Goal: Obtain resource: Download file/media

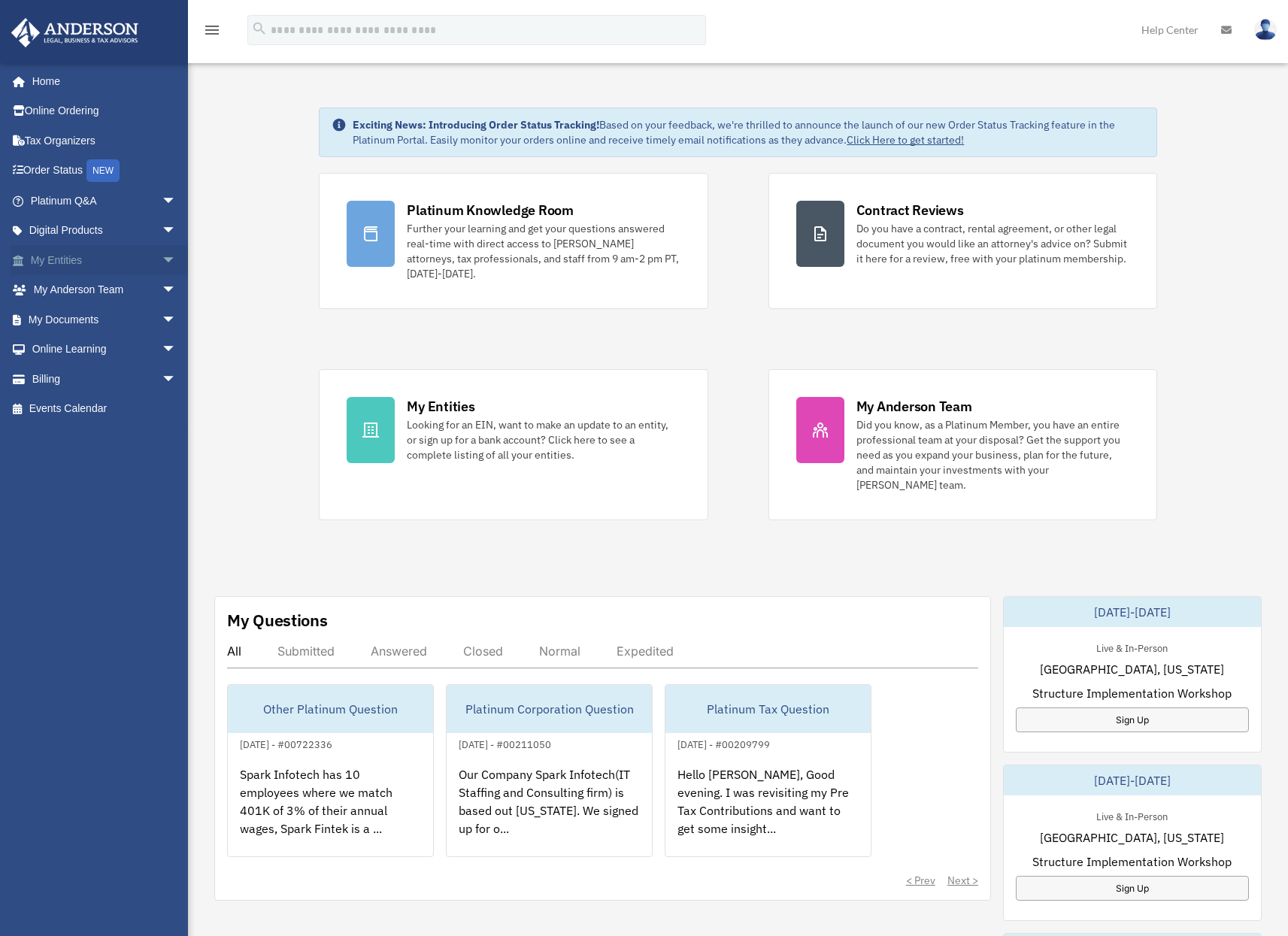
click at [92, 264] on link "My Entities arrow_drop_down" at bounding box center [105, 259] width 188 height 30
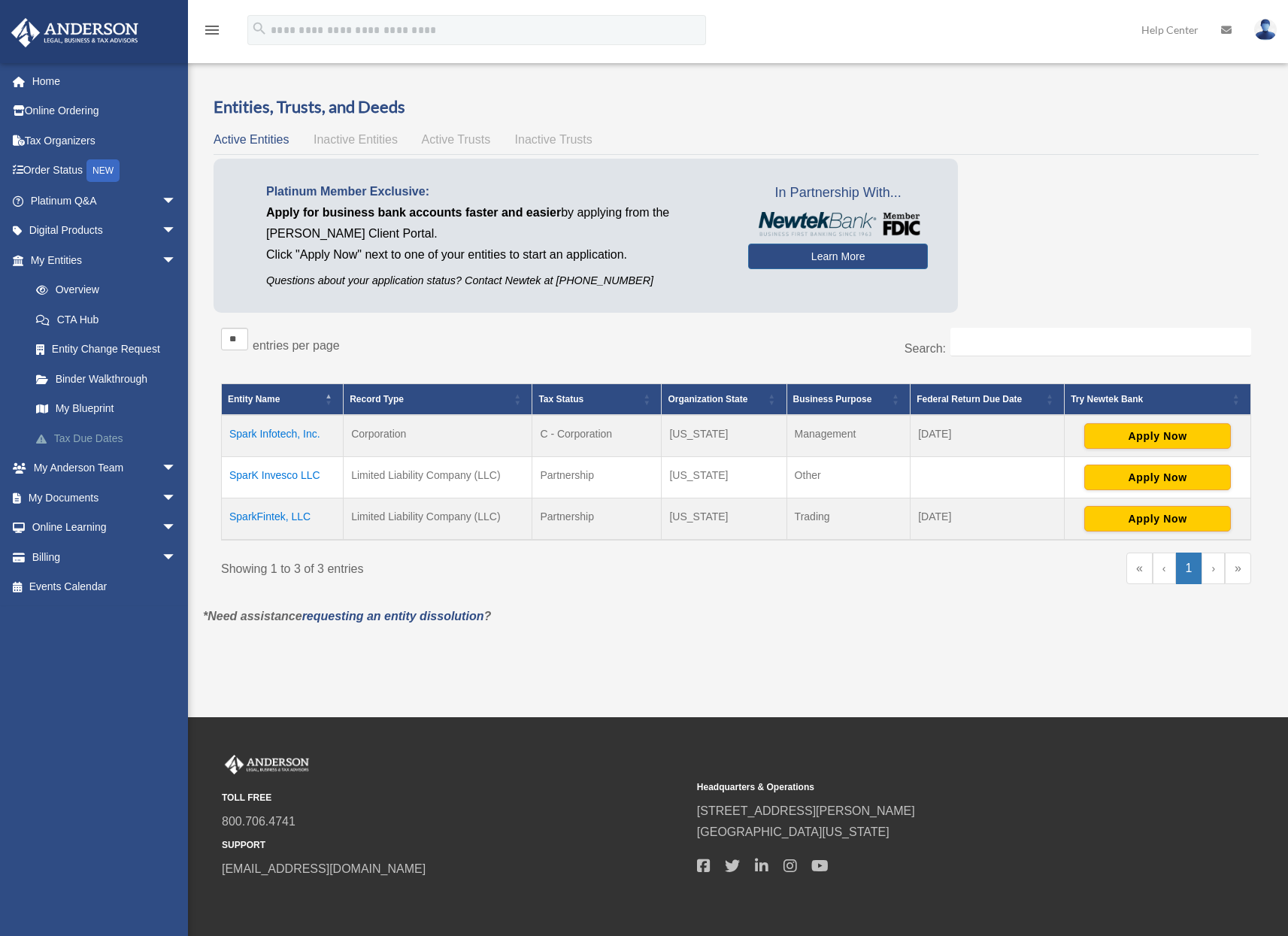
click at [100, 428] on link "Tax Due Dates" at bounding box center [109, 438] width 178 height 30
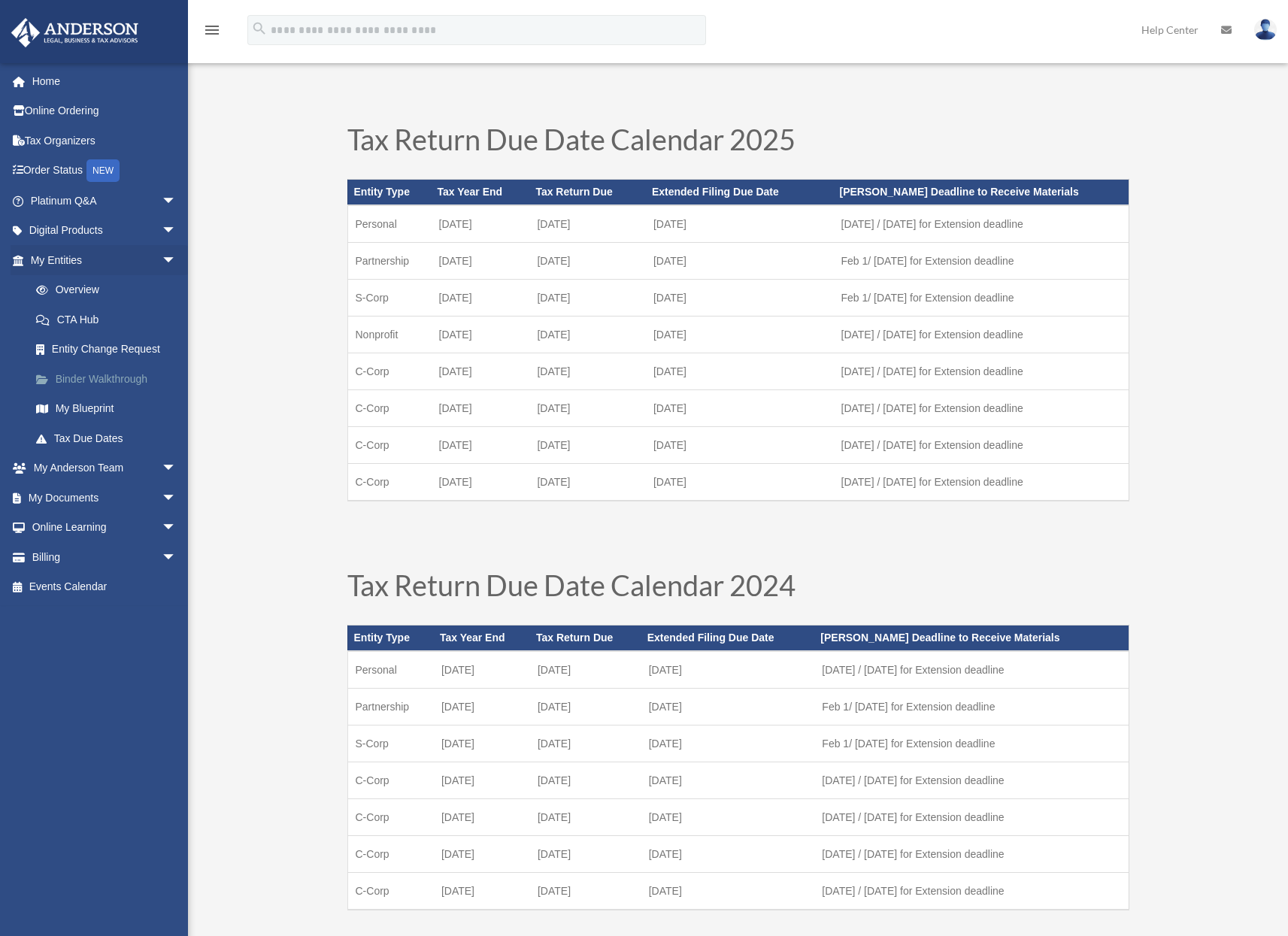
click at [96, 375] on link "Binder Walkthrough" at bounding box center [109, 378] width 178 height 30
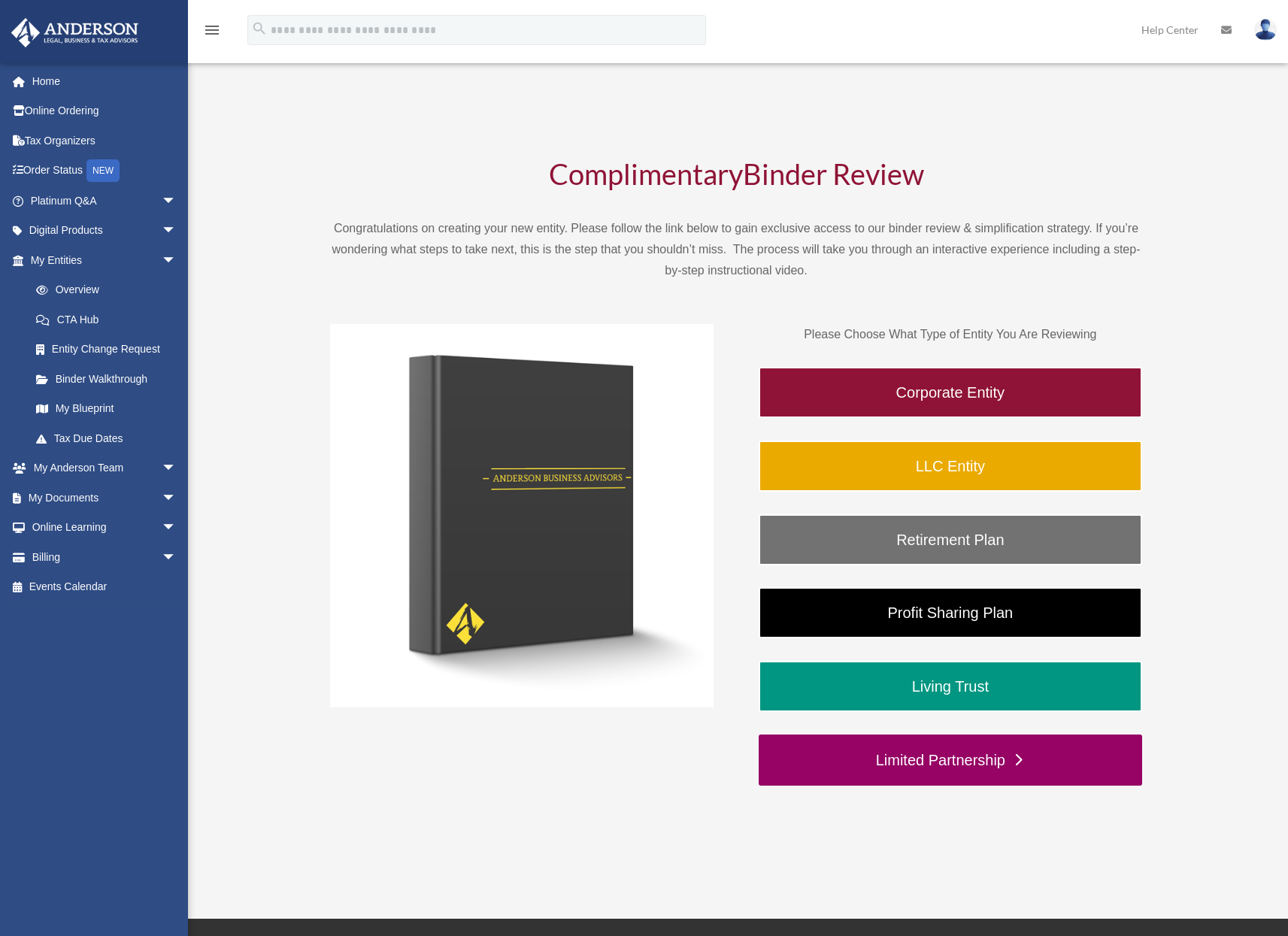
click at [996, 757] on link "Limited Partnership" at bounding box center [950, 760] width 383 height 52
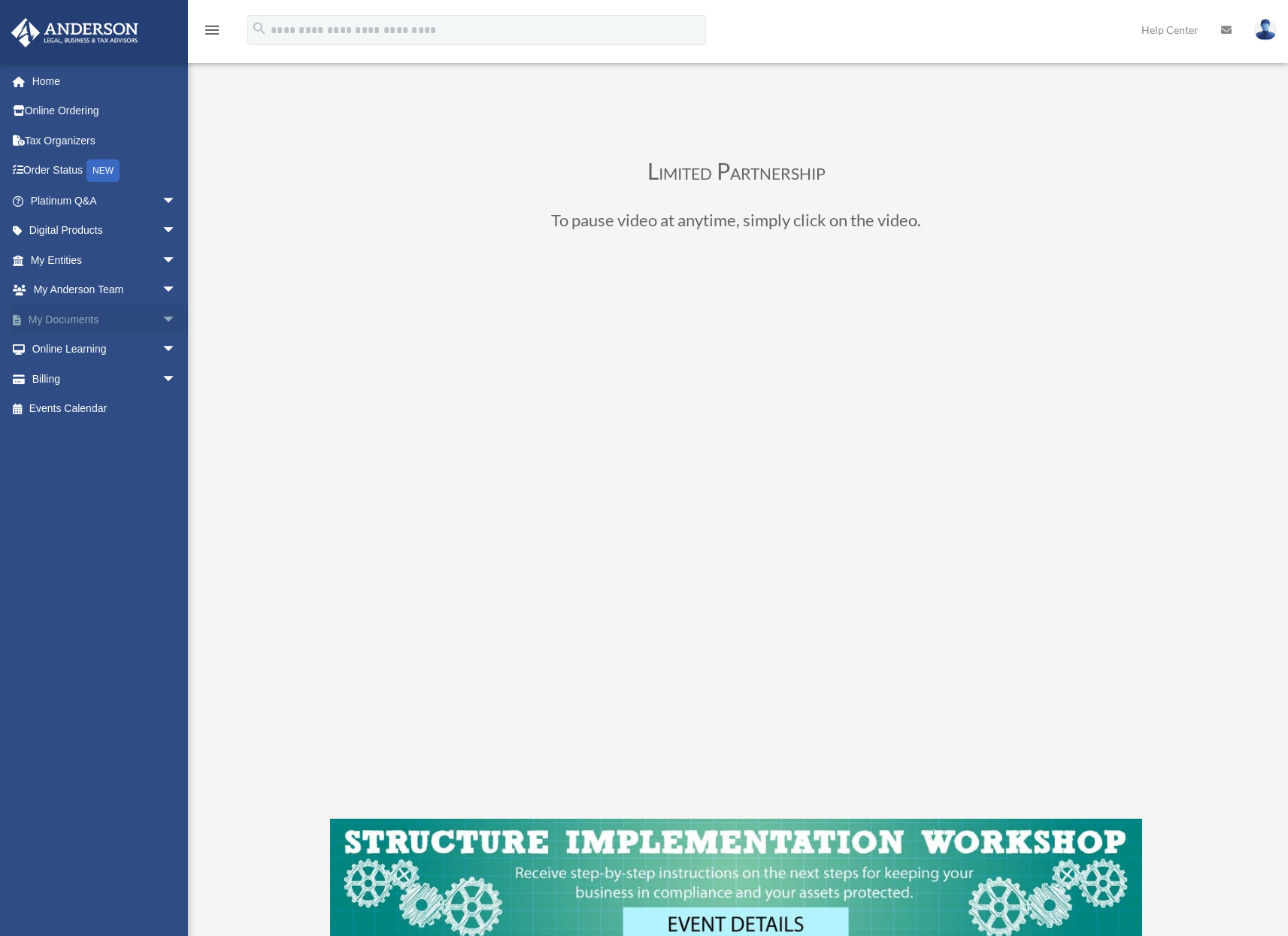
click at [101, 324] on link "My Documents arrow_drop_down" at bounding box center [105, 319] width 188 height 30
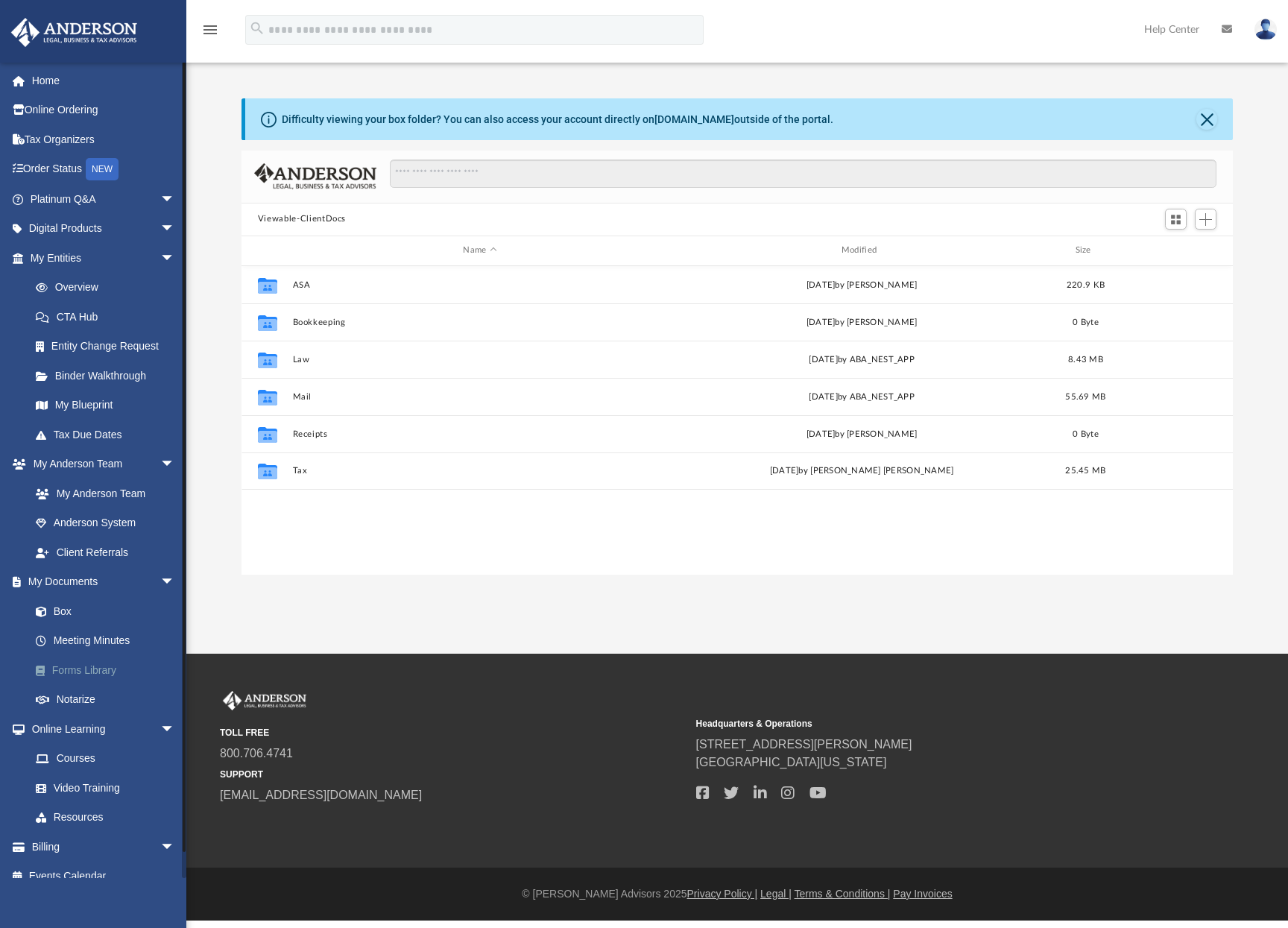
scroll to position [327, 980]
click at [111, 666] on link "Forms Library" at bounding box center [109, 669] width 176 height 30
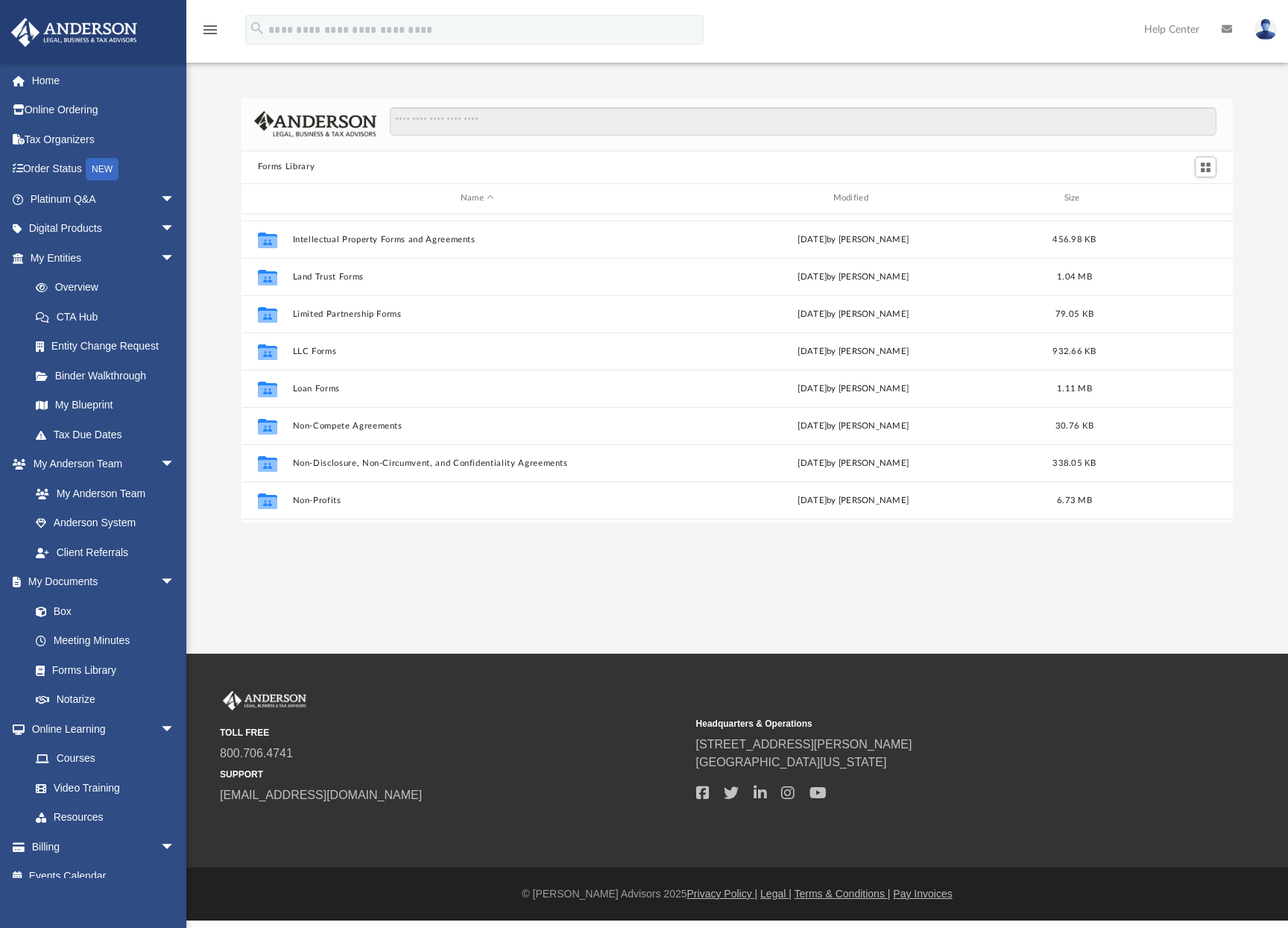
scroll to position [589, 0]
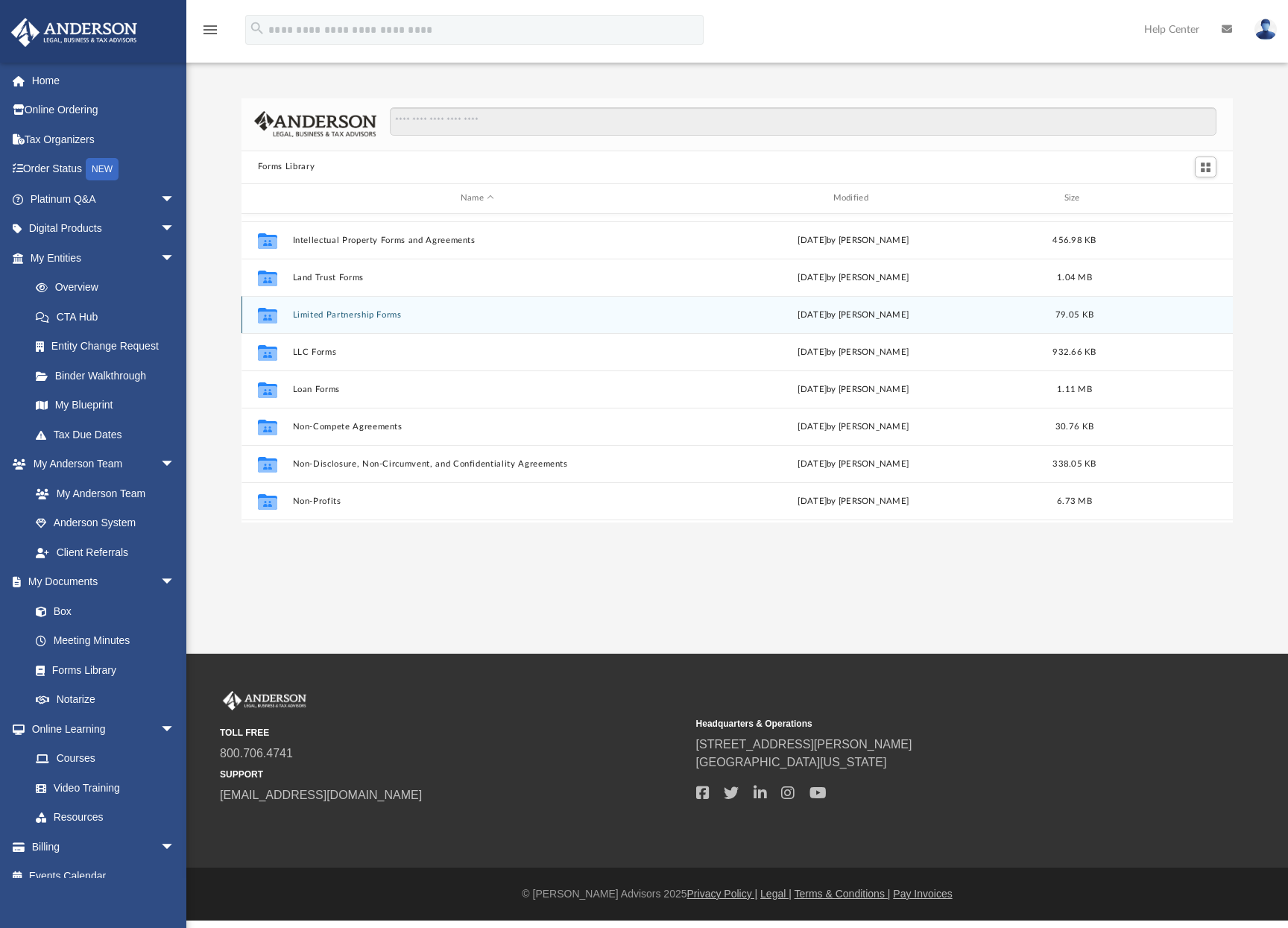
click at [355, 314] on button "Limited Partnership Forms" at bounding box center [476, 315] width 369 height 10
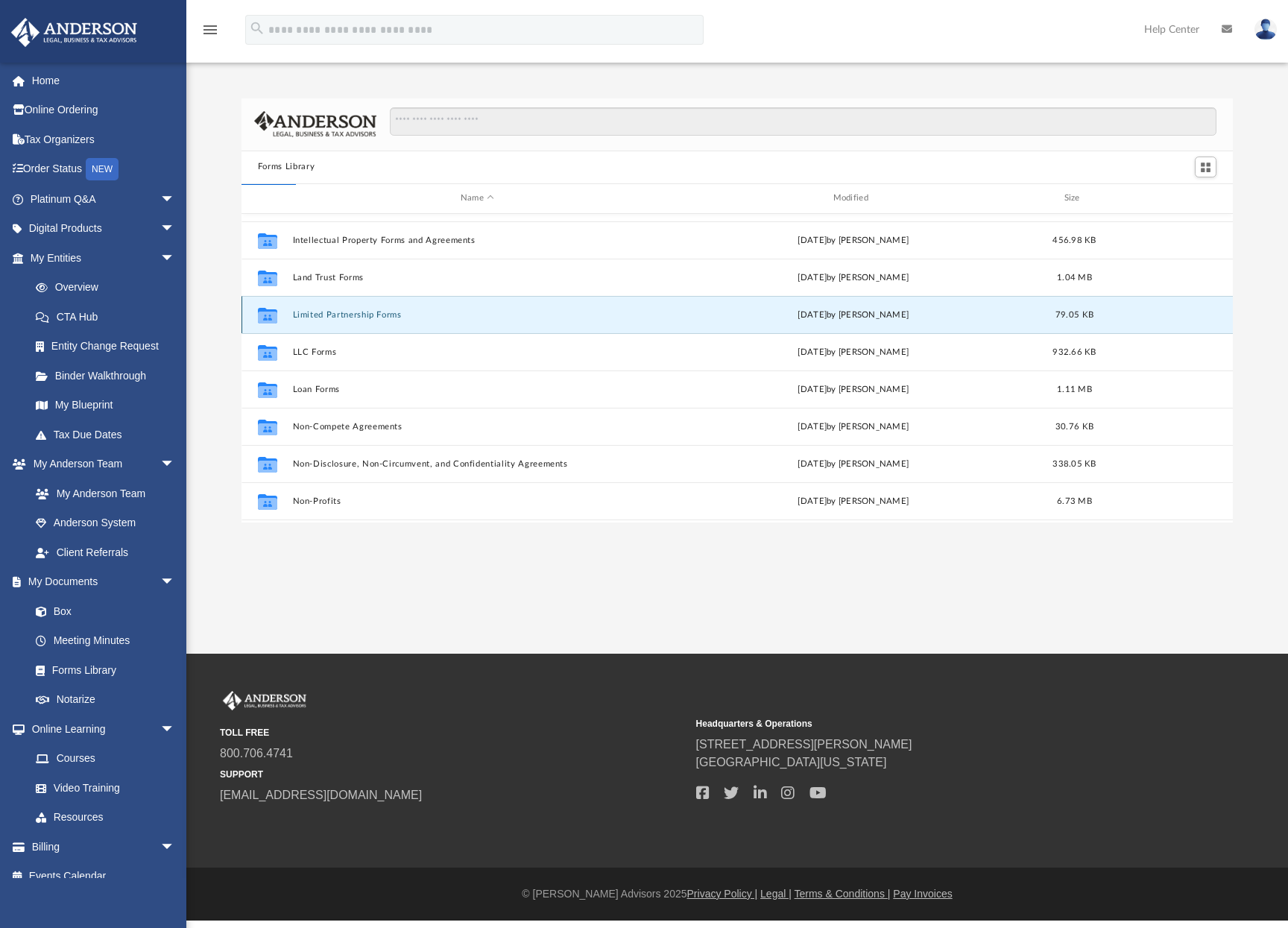
scroll to position [0, 0]
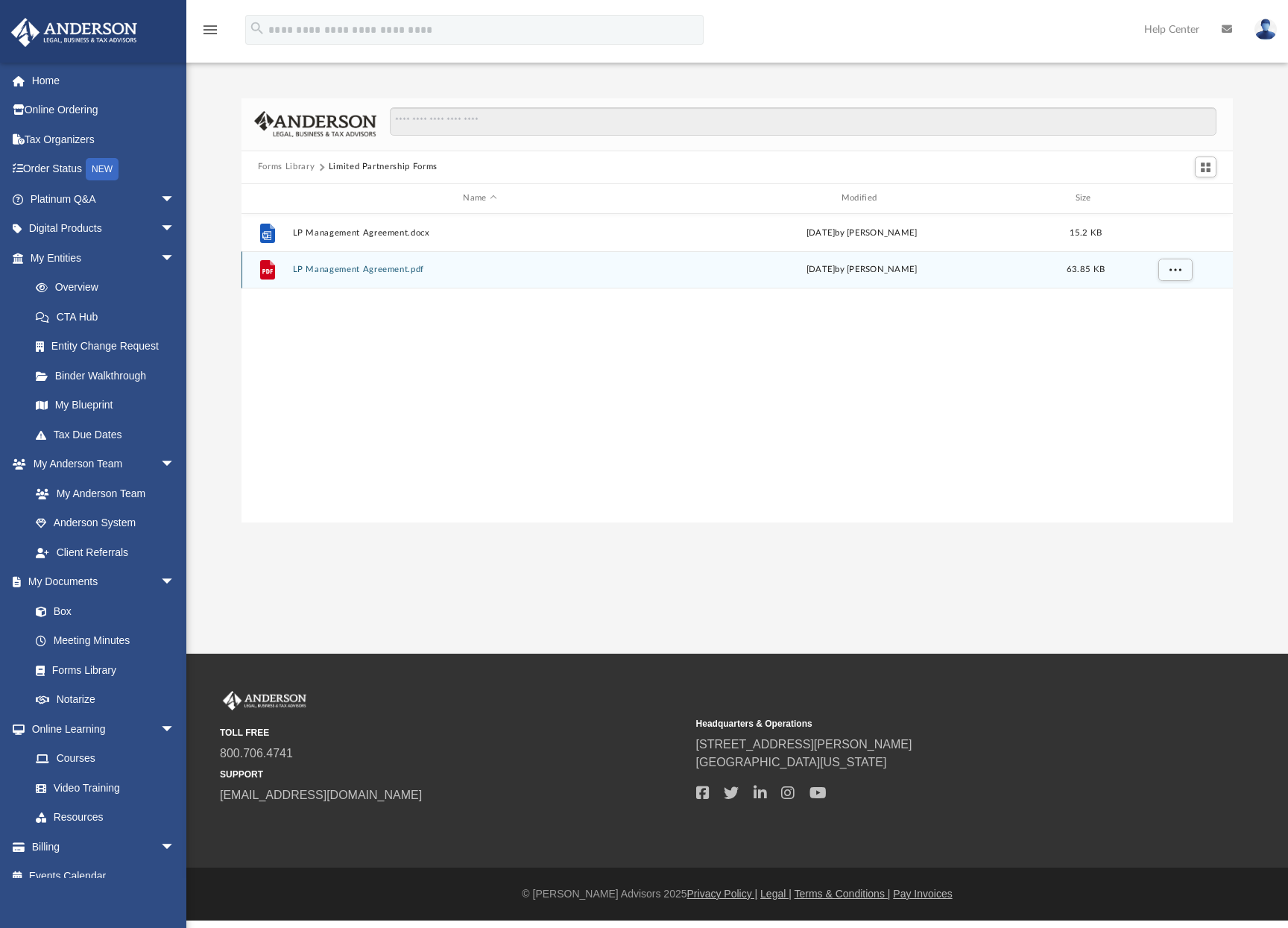
click at [375, 268] on button "LP Management Agreement.pdf" at bounding box center [480, 270] width 375 height 10
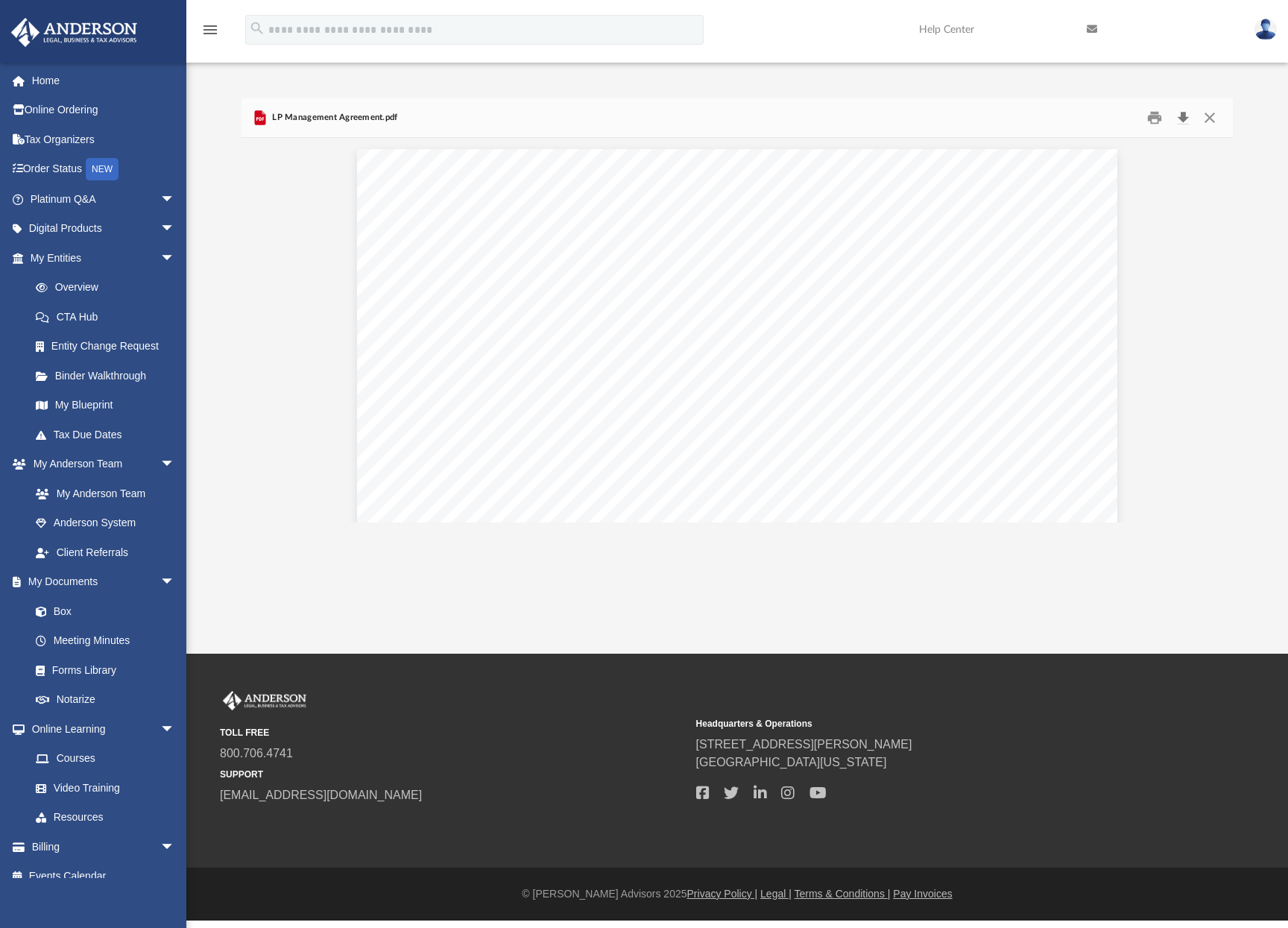
click at [1183, 116] on button "Download" at bounding box center [1183, 117] width 27 height 23
click at [1214, 116] on button "Close" at bounding box center [1210, 117] width 27 height 23
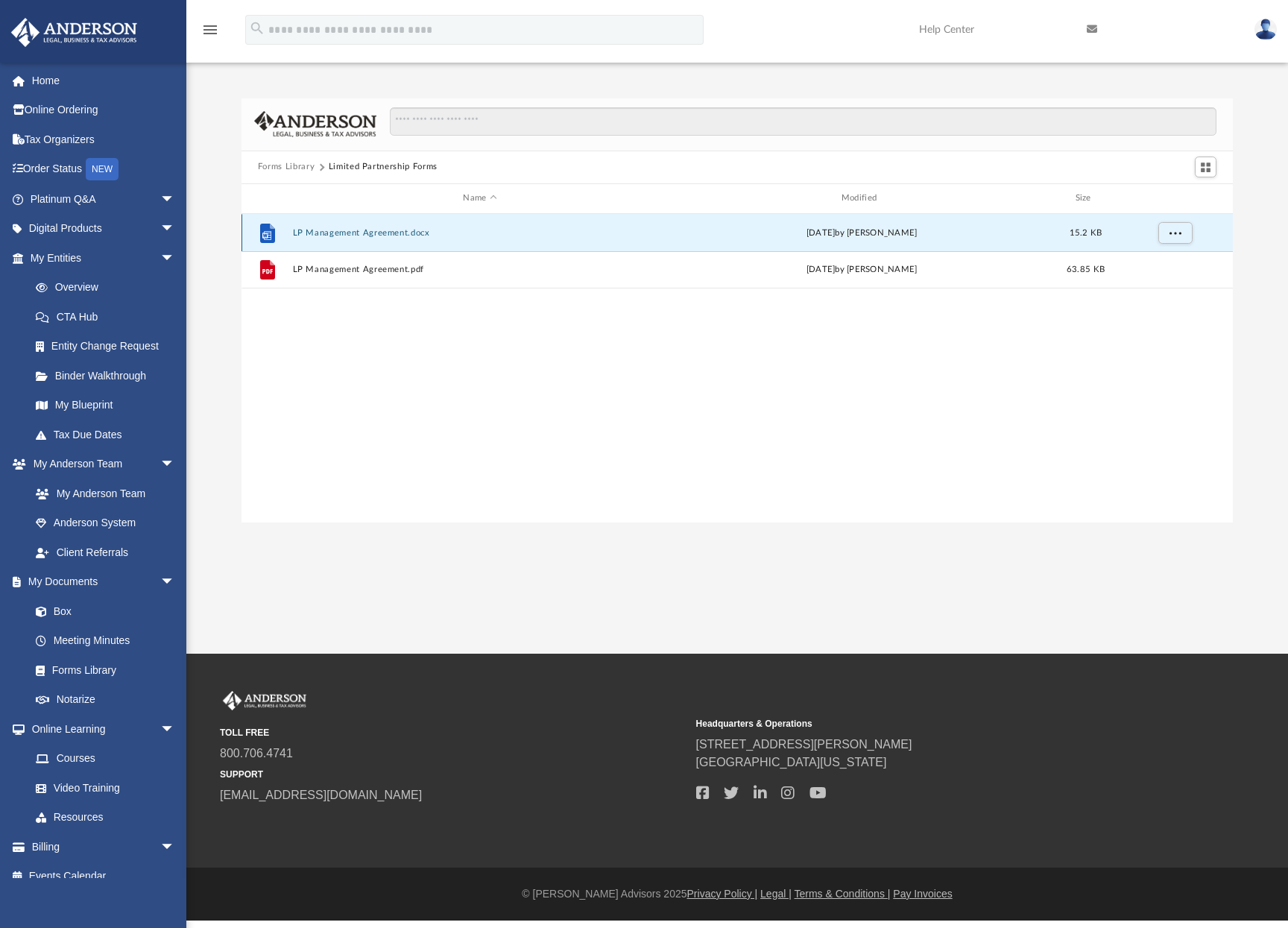
click at [358, 234] on button "LP Management Agreement.docx" at bounding box center [480, 233] width 375 height 10
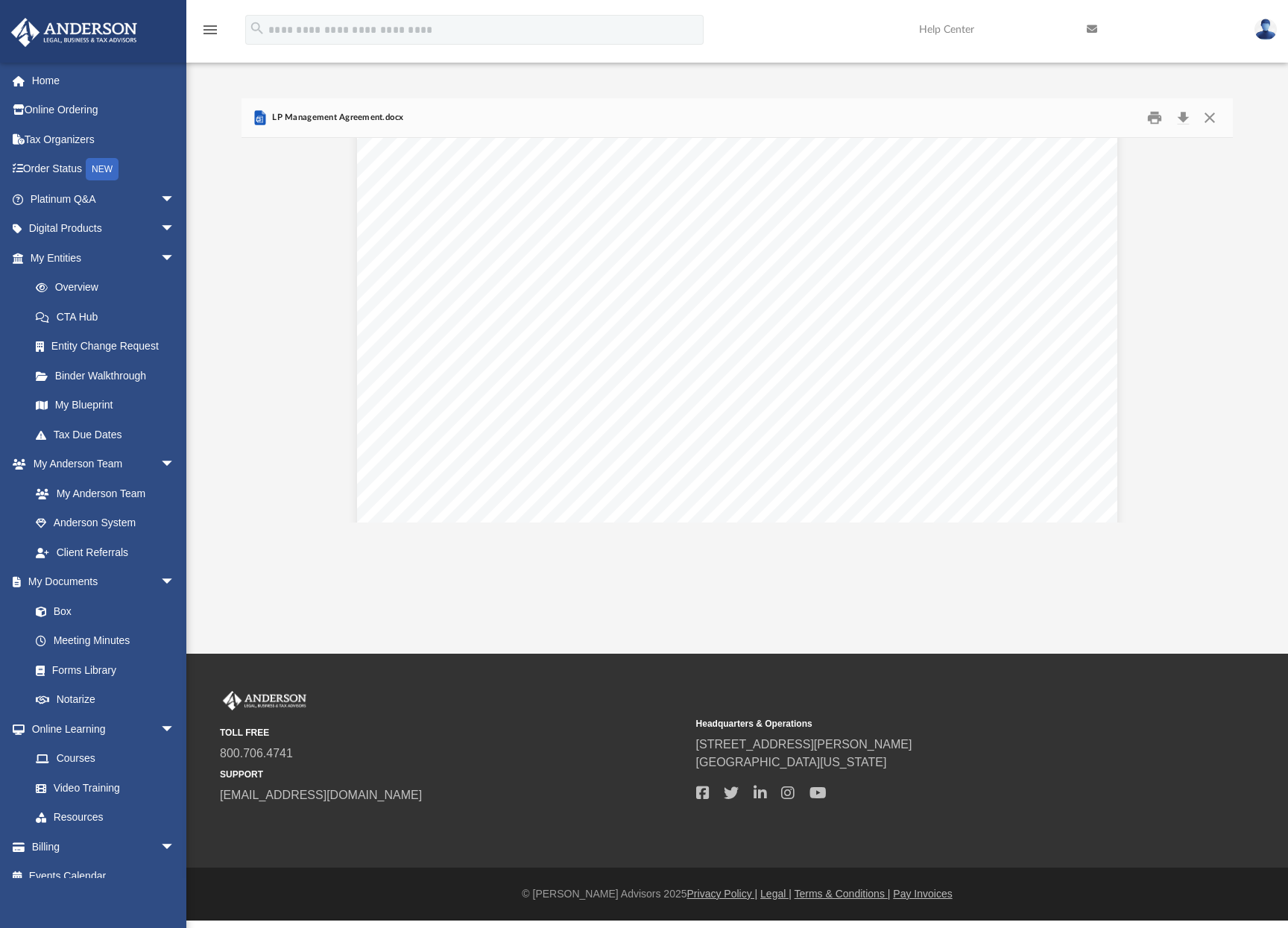
scroll to position [1416, 0]
click at [1207, 115] on button "Close" at bounding box center [1210, 117] width 27 height 23
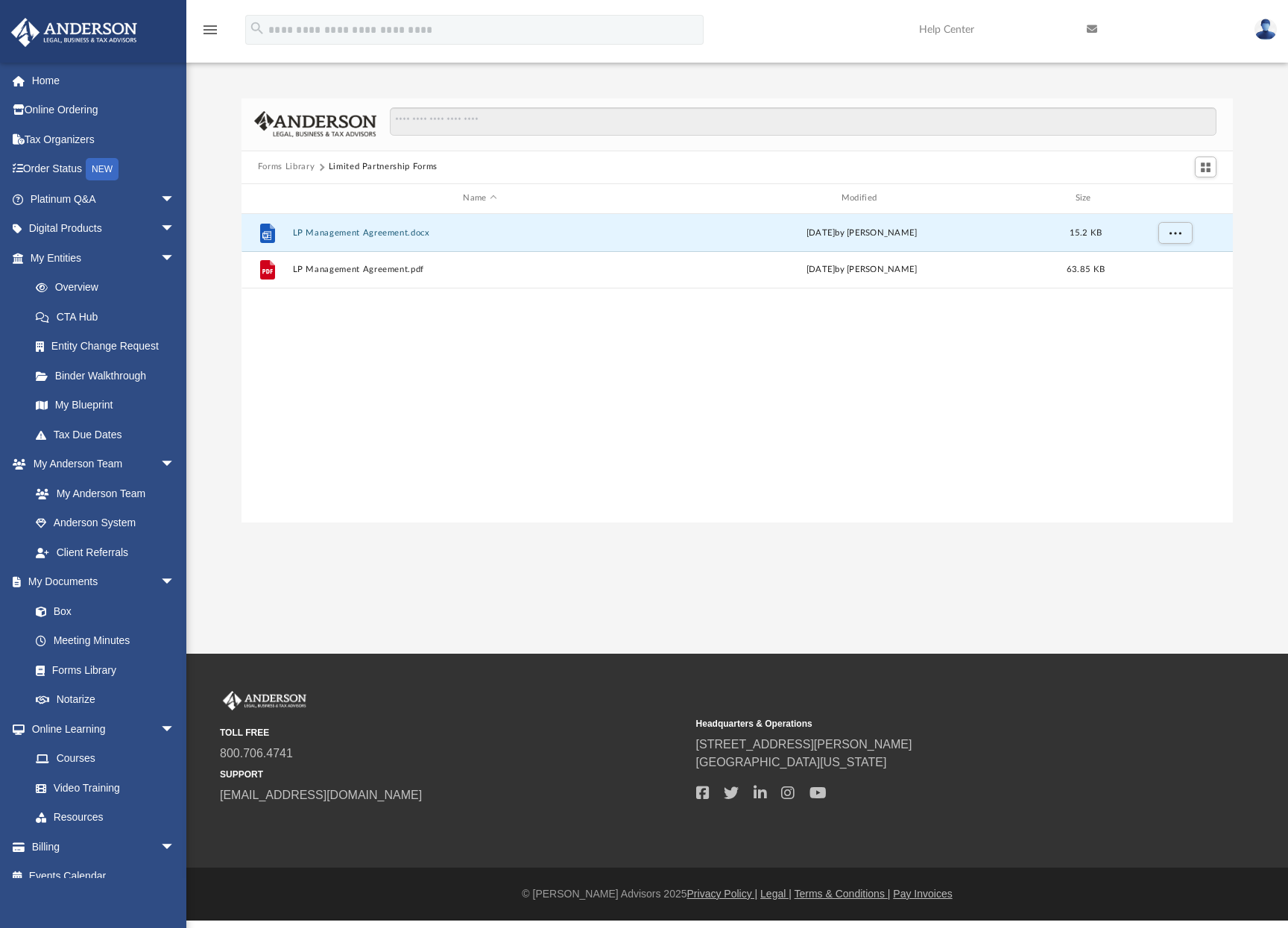
click at [290, 168] on button "Forms Library" at bounding box center [286, 167] width 57 height 14
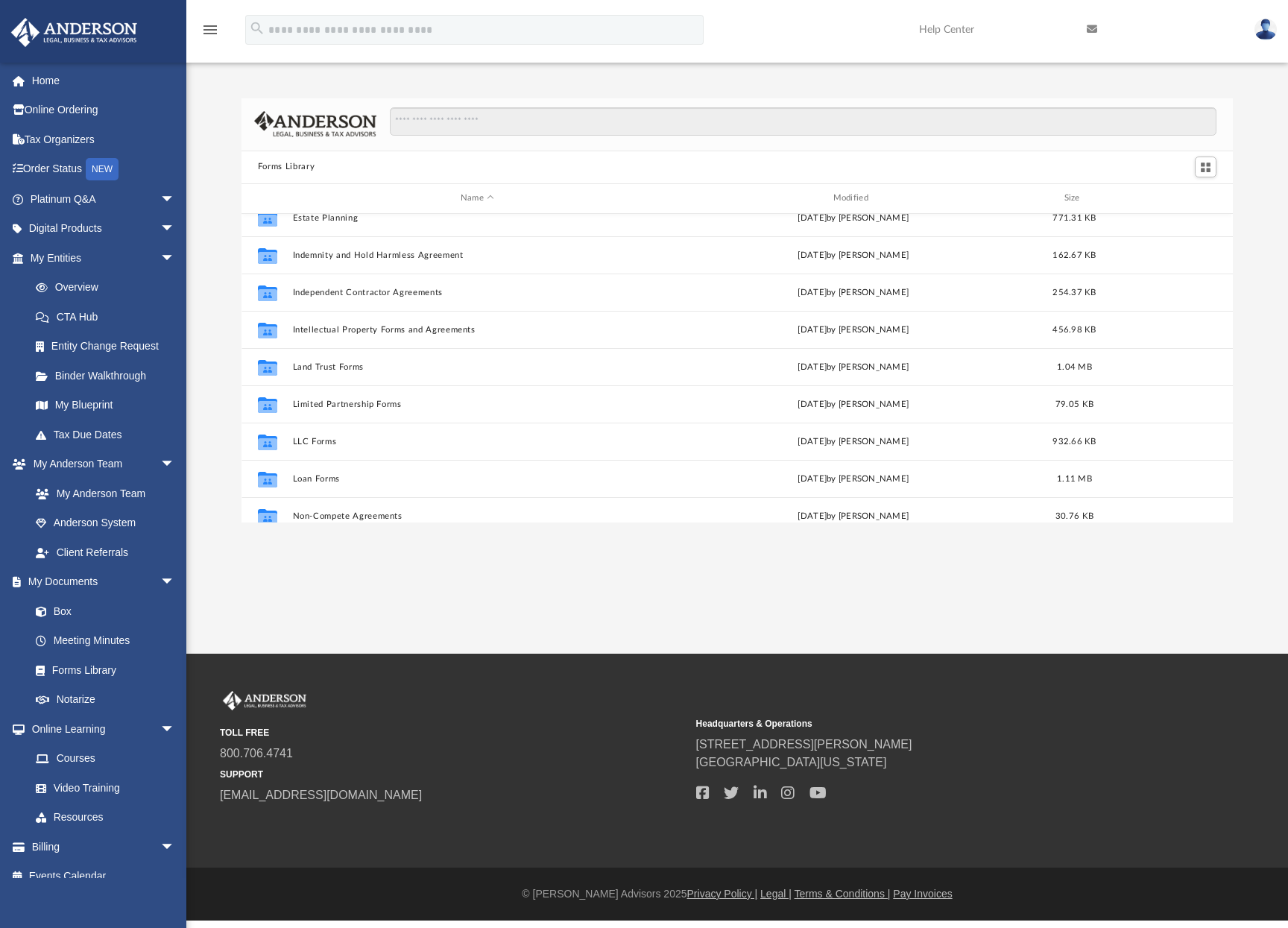
scroll to position [496, 0]
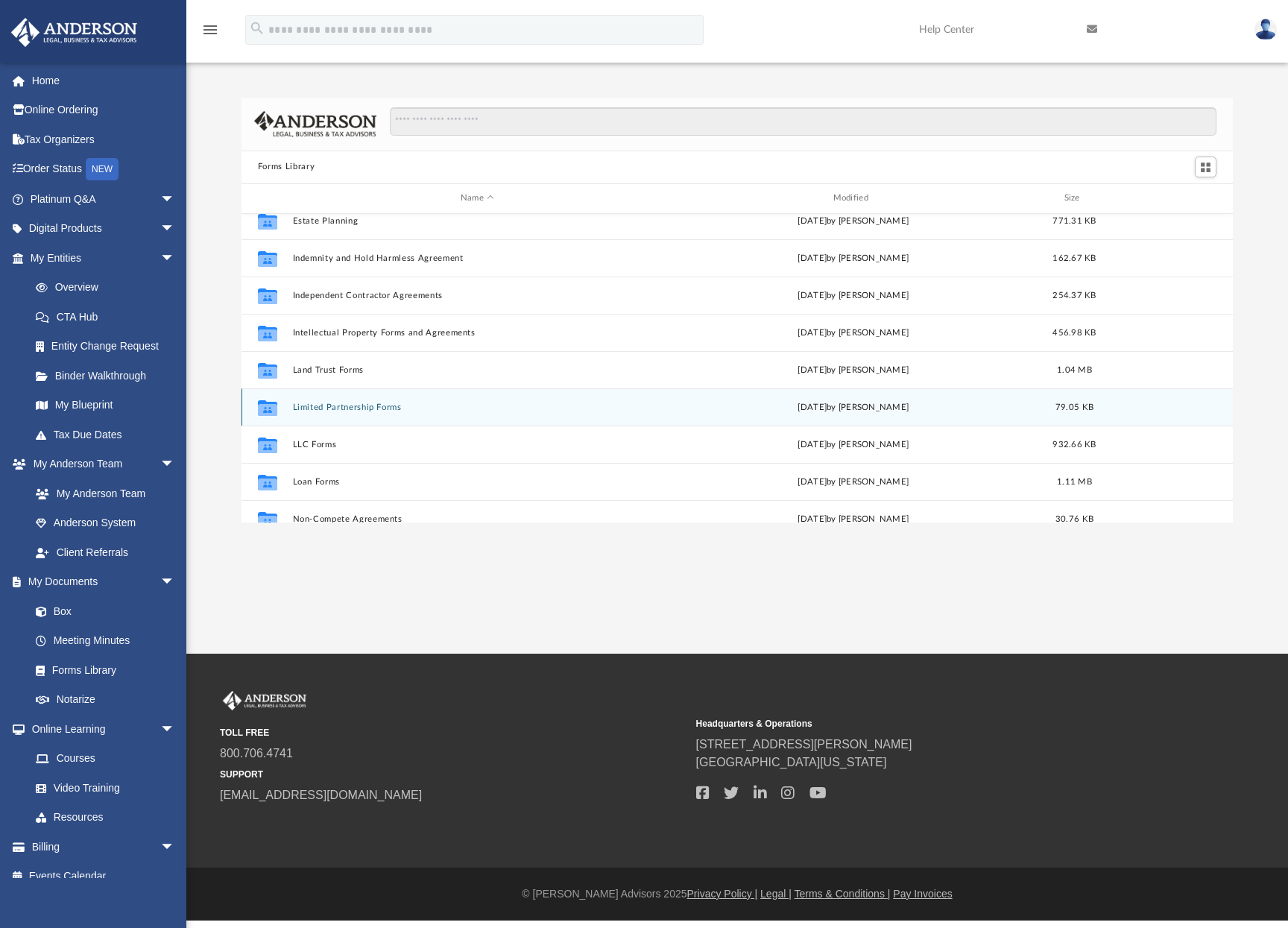
click at [365, 412] on div "Collaborated Folder Limited Partnership Forms Wed Oct 5 2022 by Mary Acree 79.0…" at bounding box center [737, 407] width 991 height 38
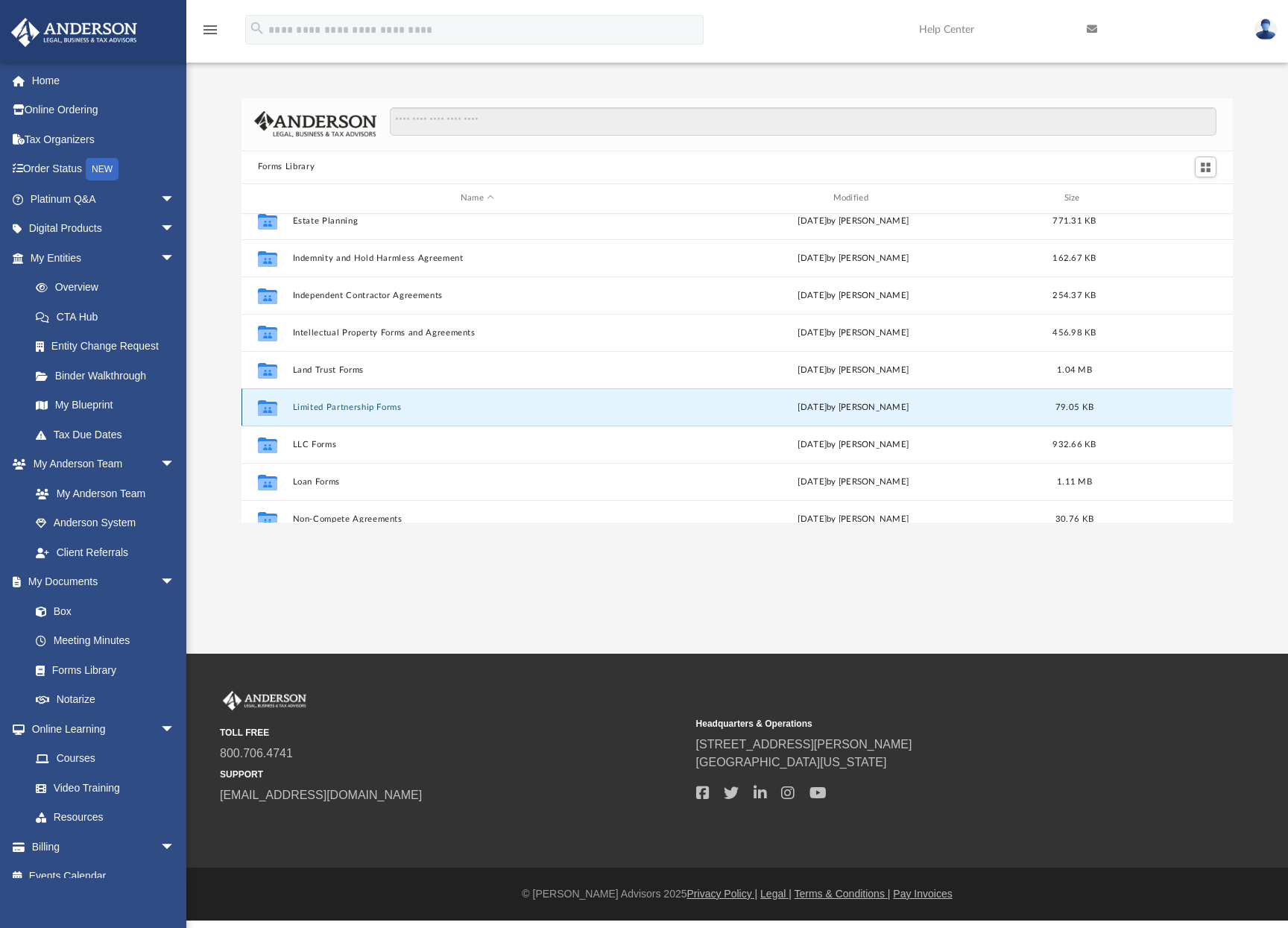
click at [366, 409] on button "Limited Partnership Forms" at bounding box center [476, 407] width 369 height 10
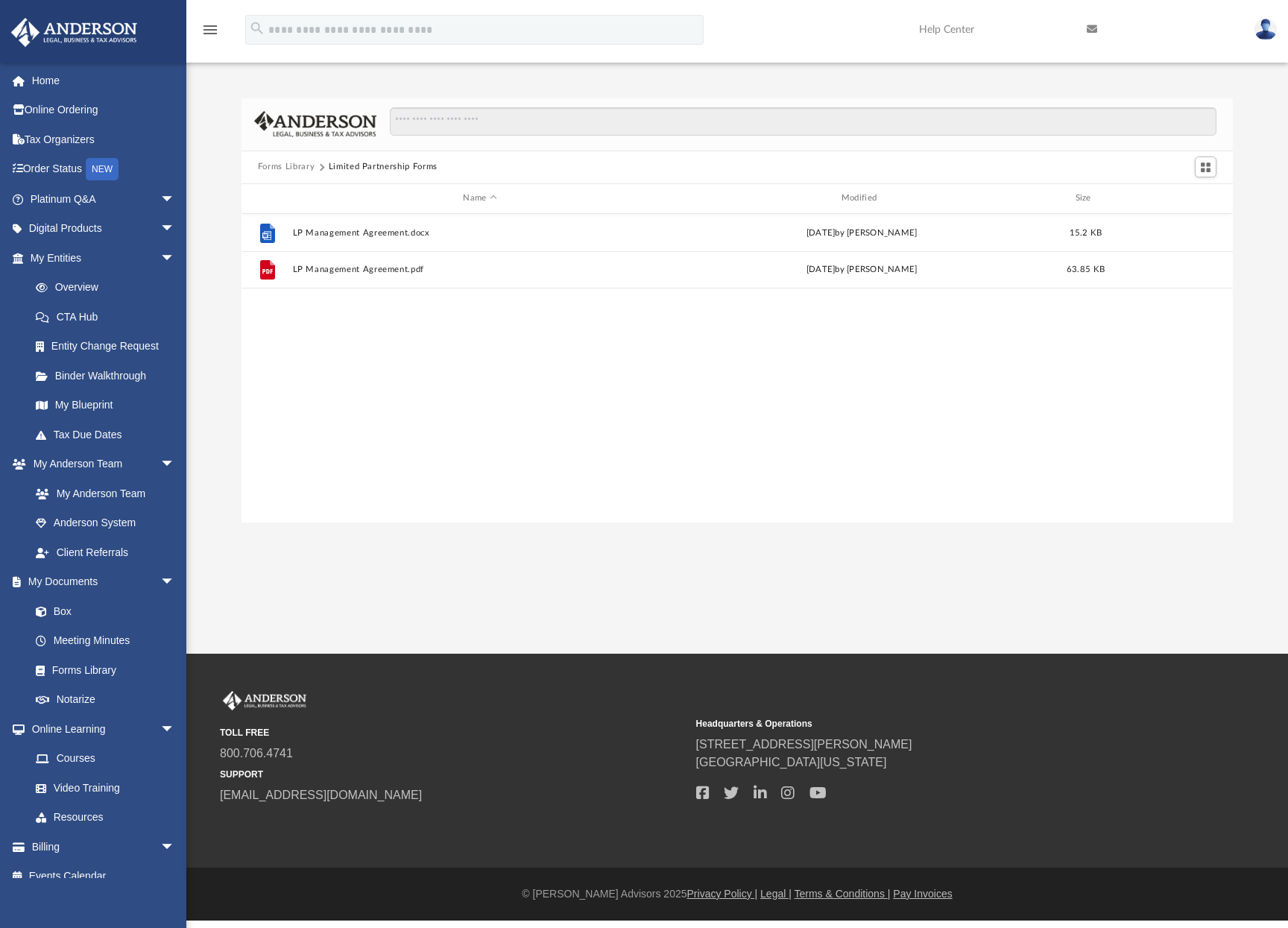
click at [304, 168] on button "Forms Library" at bounding box center [286, 167] width 57 height 14
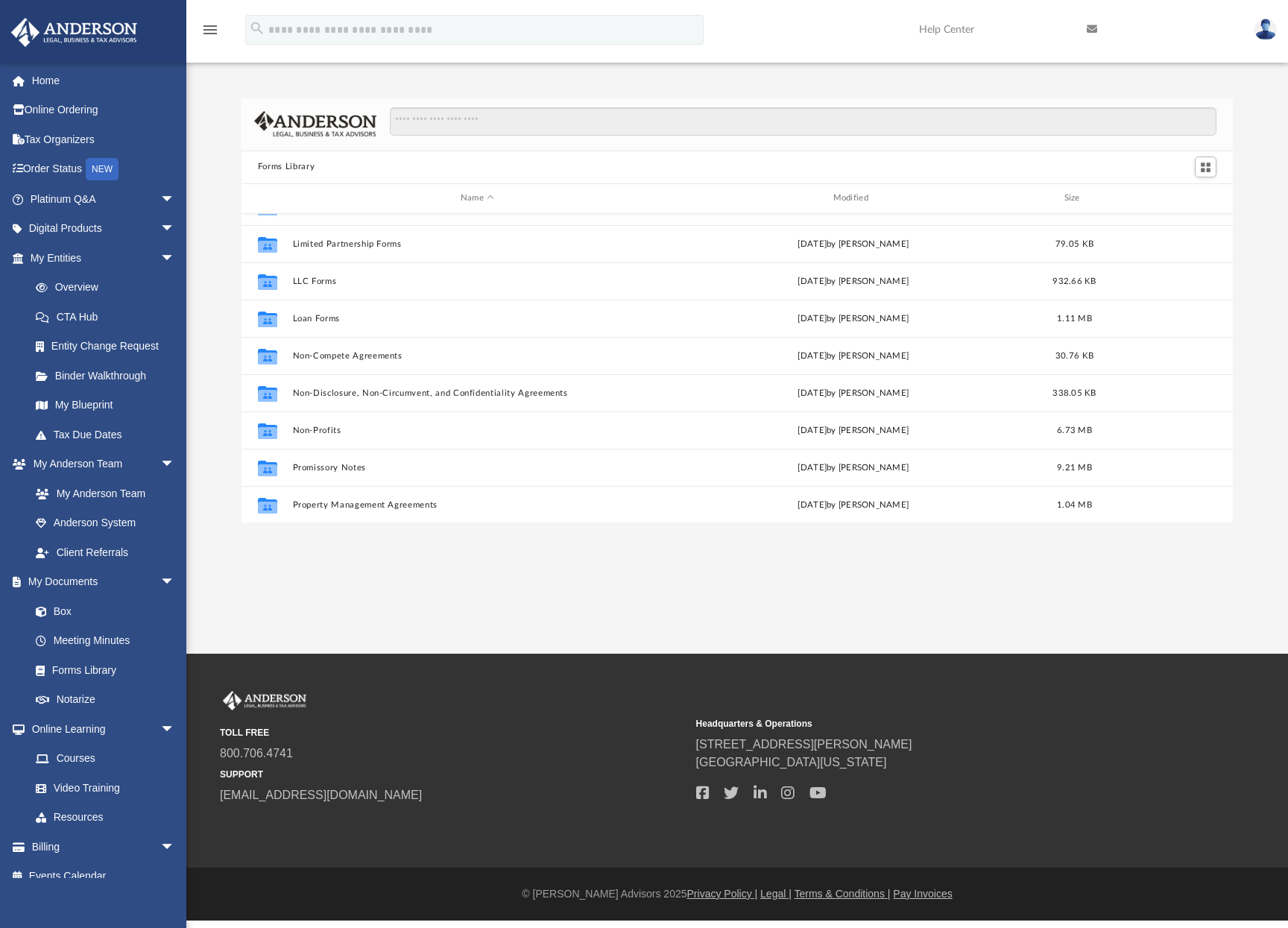
scroll to position [676, 0]
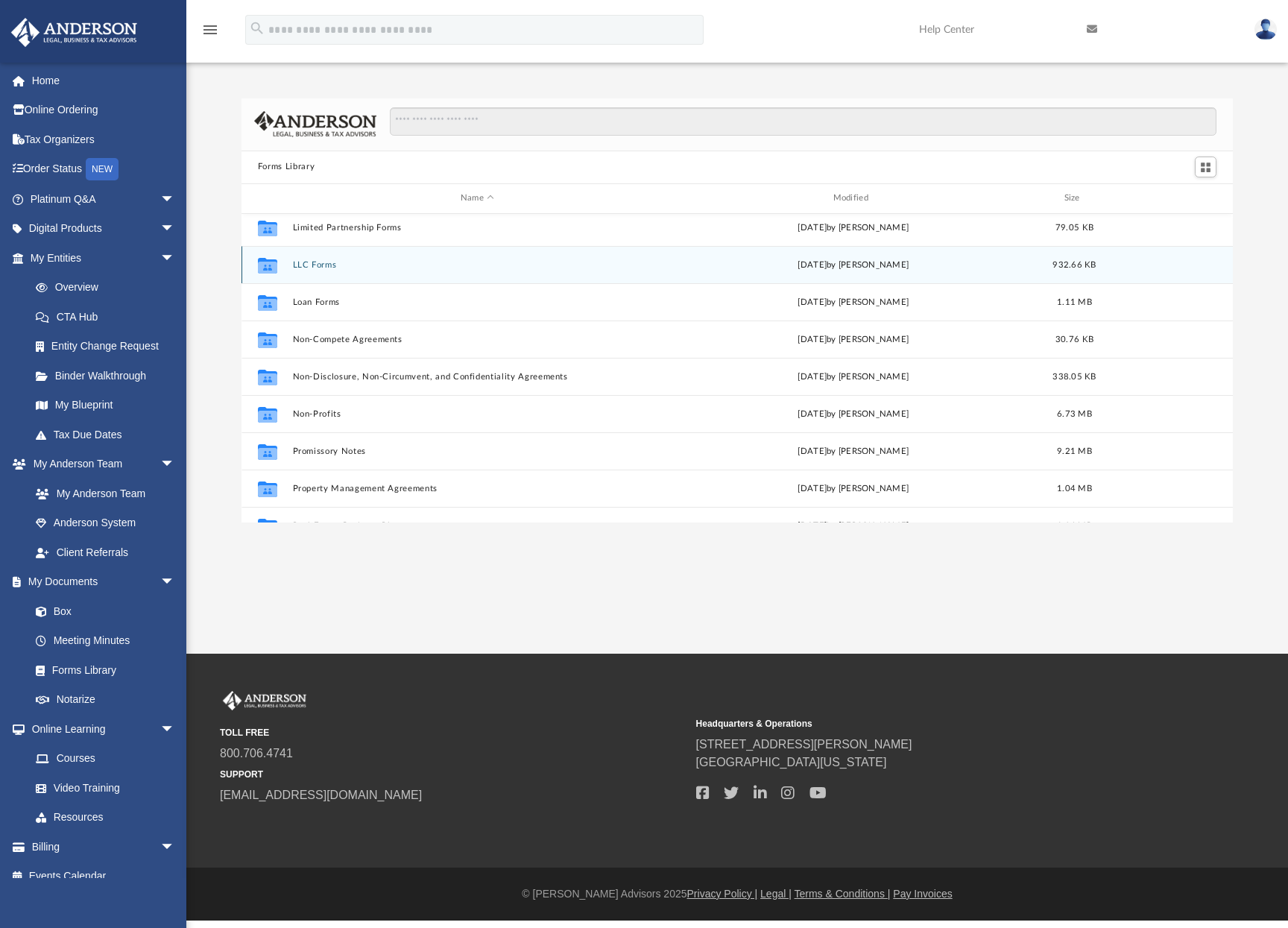
click at [318, 267] on button "LLC Forms" at bounding box center [476, 265] width 369 height 10
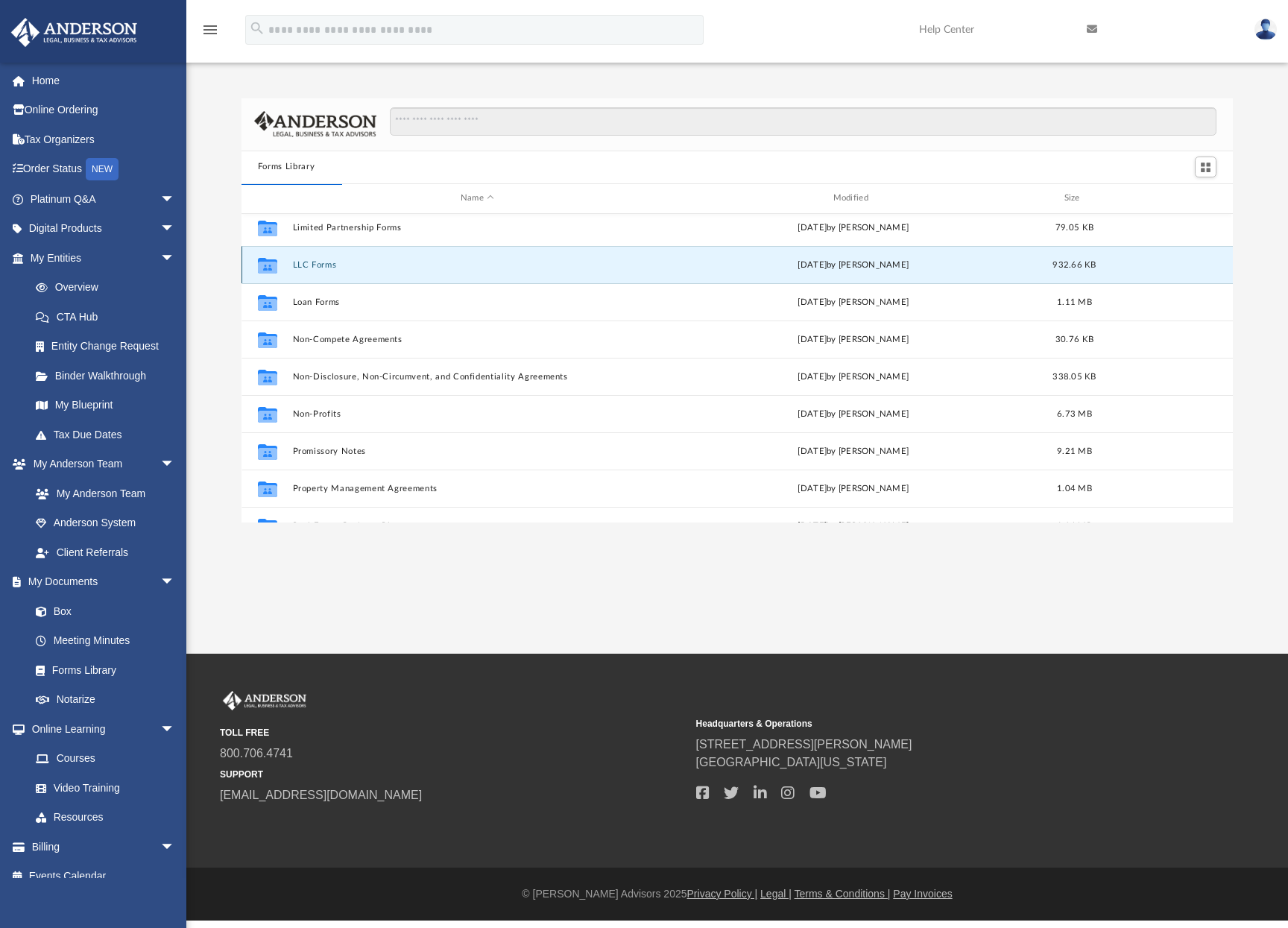
click at [318, 267] on button "LLC Forms" at bounding box center [476, 265] width 369 height 10
click at [319, 263] on button "LLC Forms" at bounding box center [476, 265] width 369 height 10
click at [324, 263] on button "LLC Forms" at bounding box center [476, 265] width 369 height 10
click at [264, 268] on icon "grid" at bounding box center [267, 265] width 19 height 16
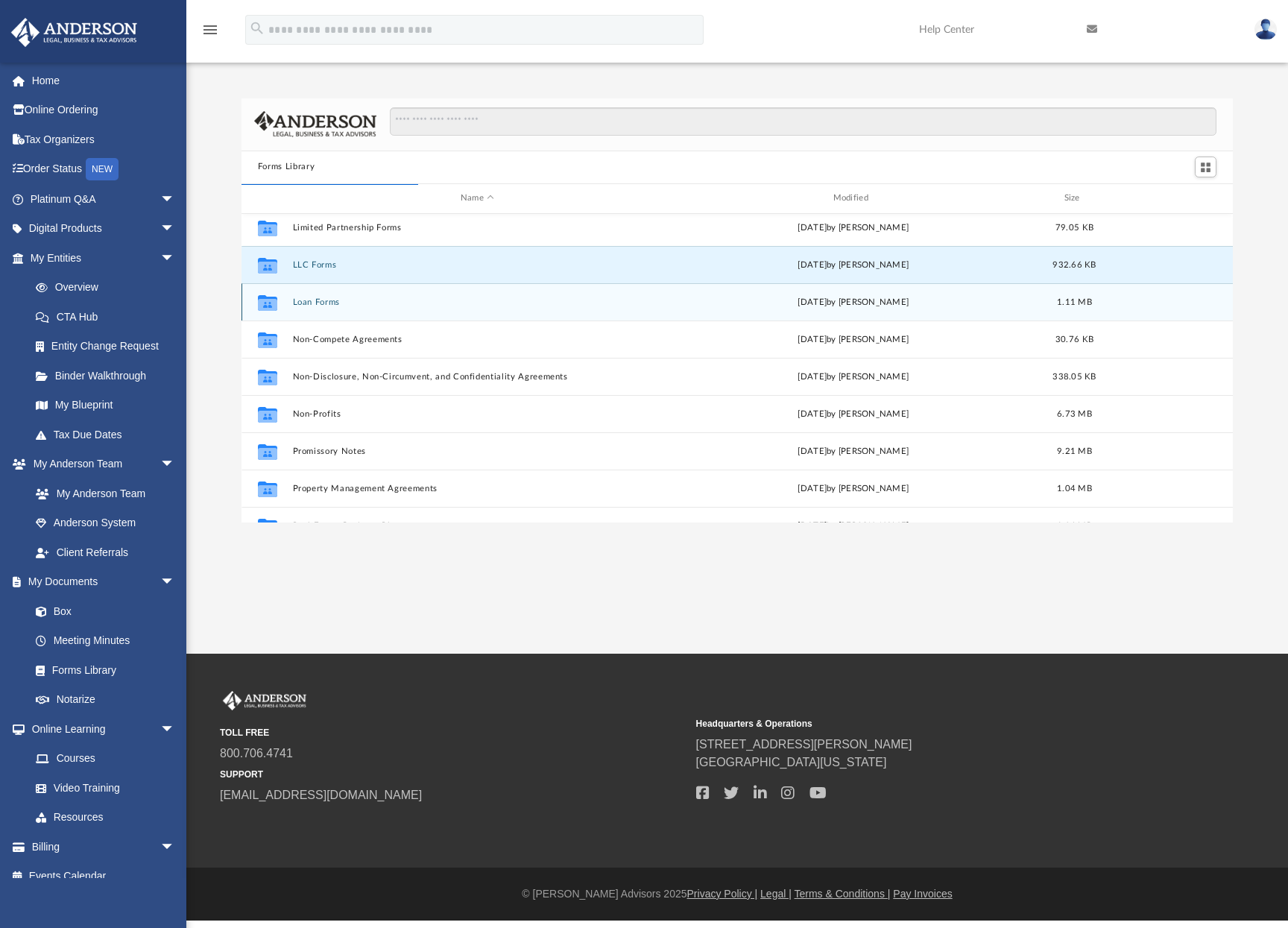
click at [306, 305] on button "Loan Forms" at bounding box center [476, 302] width 369 height 10
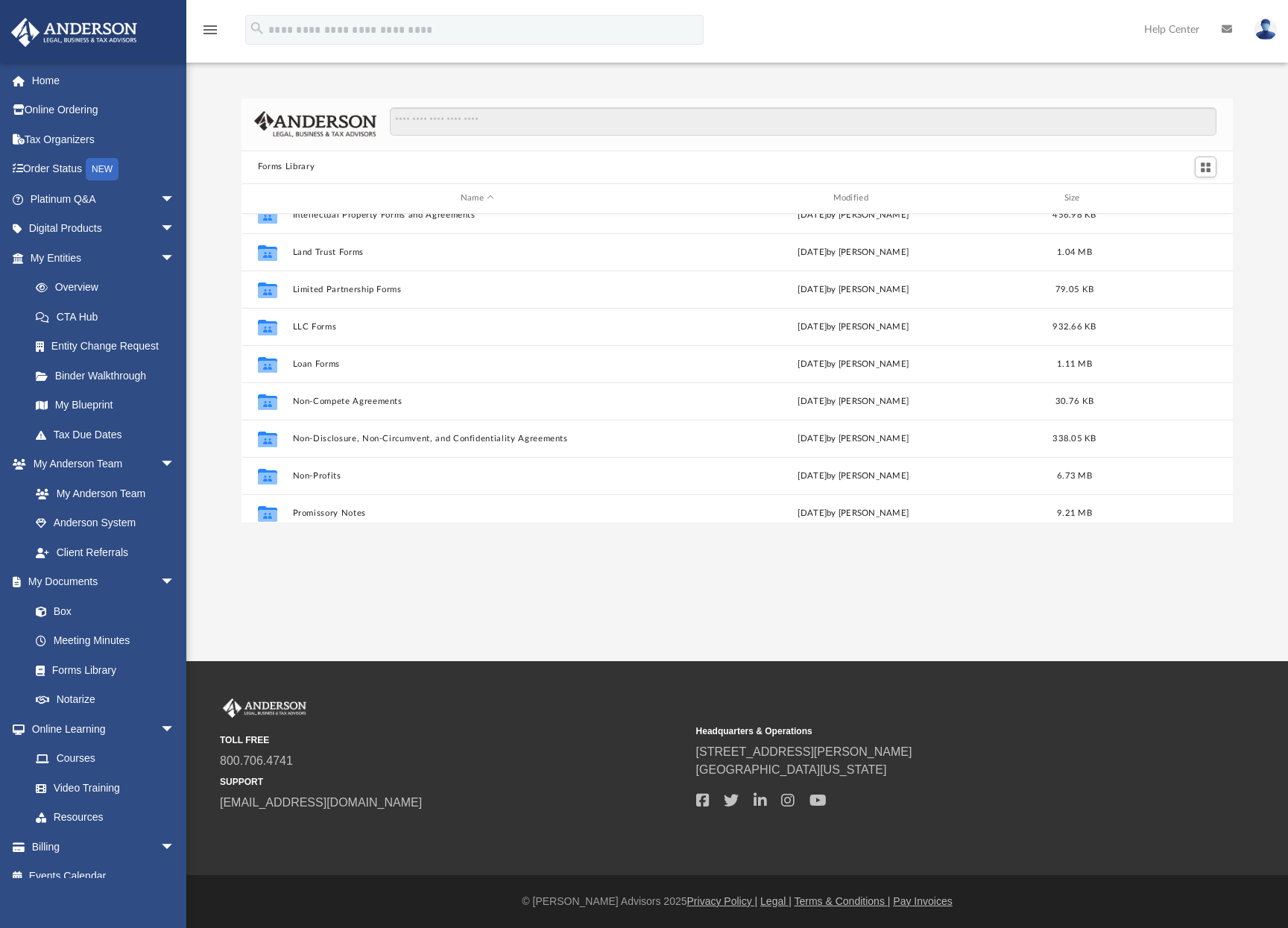
scroll to position [611, 0]
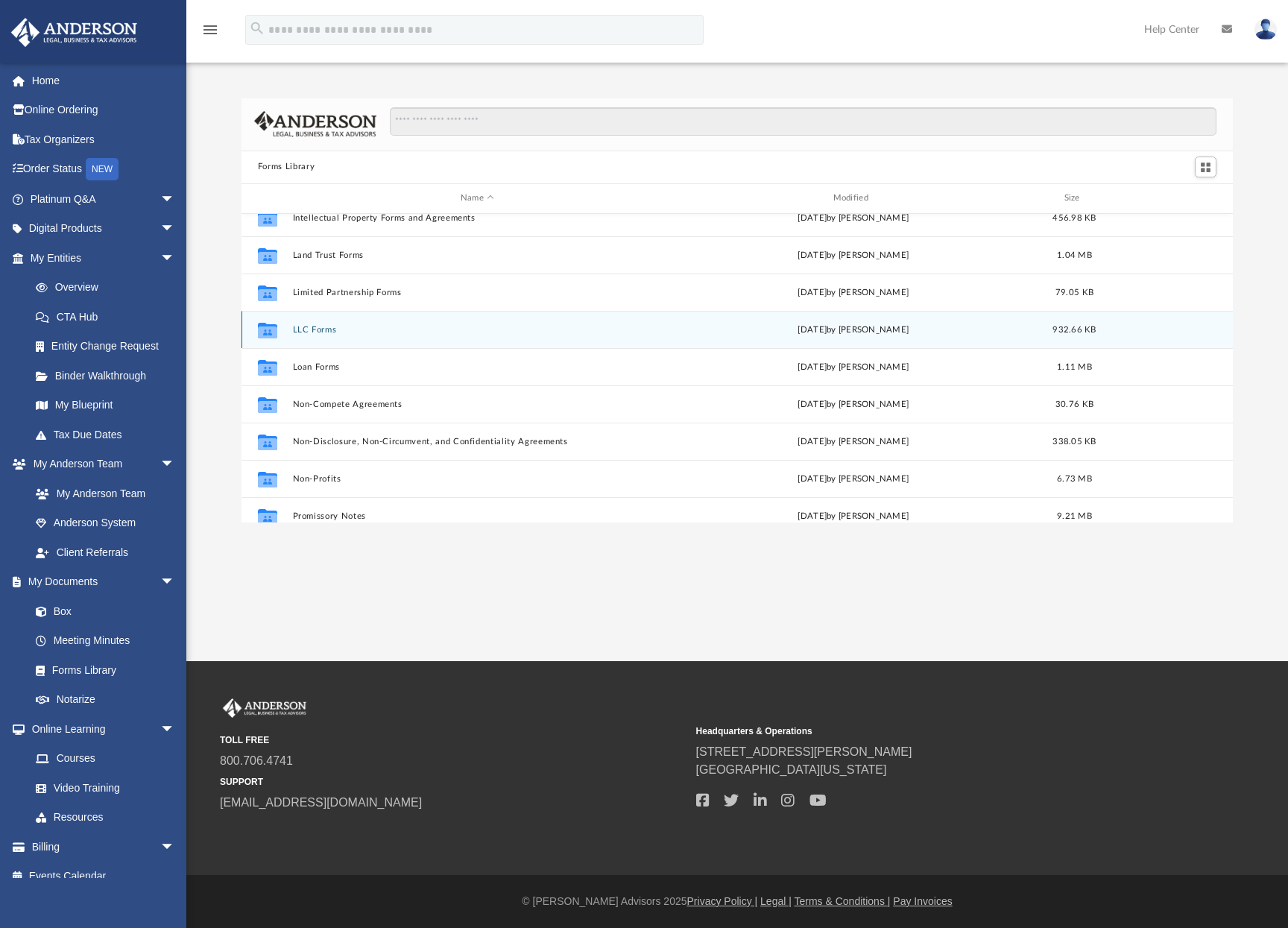
click at [319, 330] on button "LLC Forms" at bounding box center [476, 330] width 369 height 10
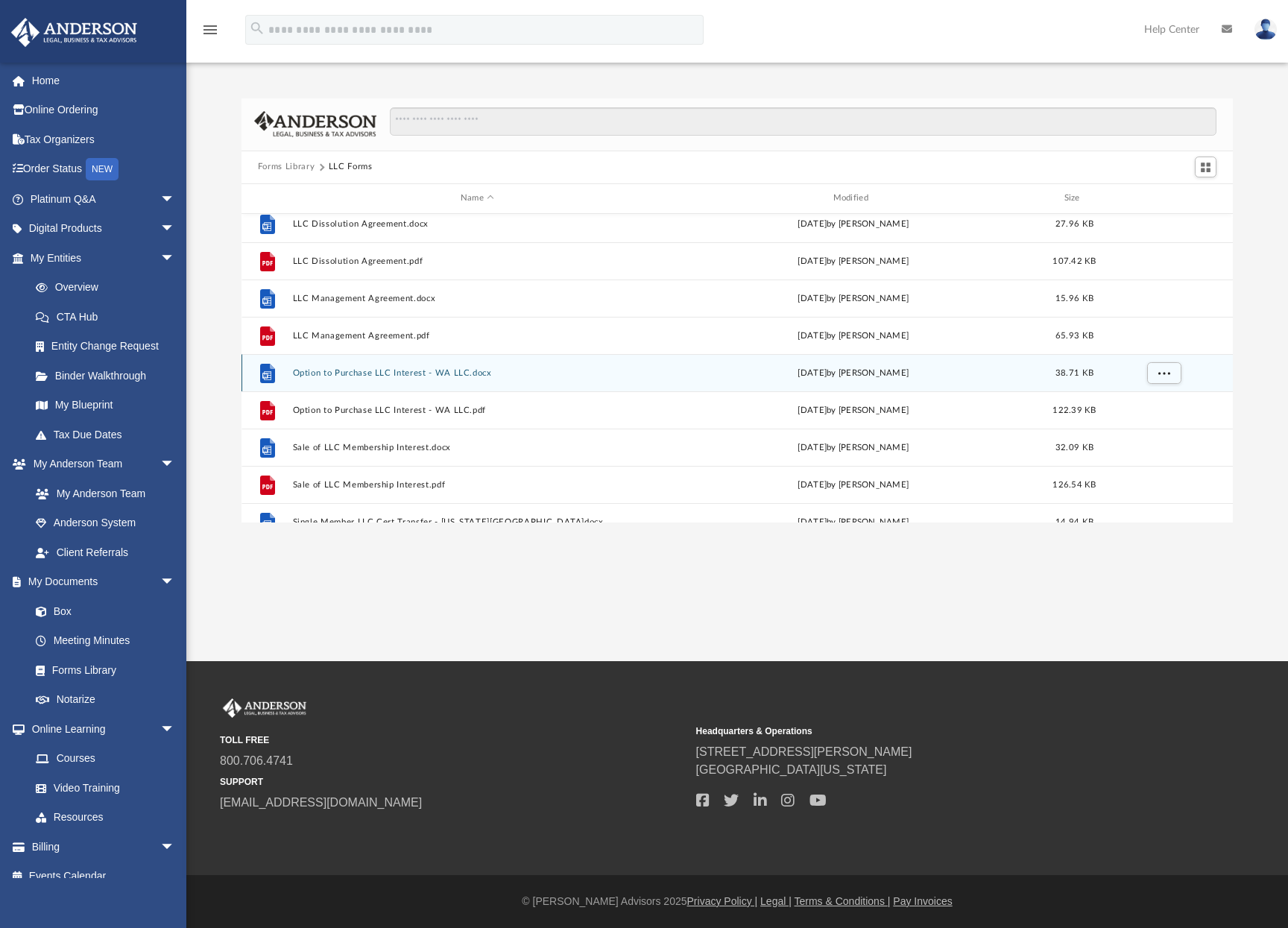
scroll to position [231, 0]
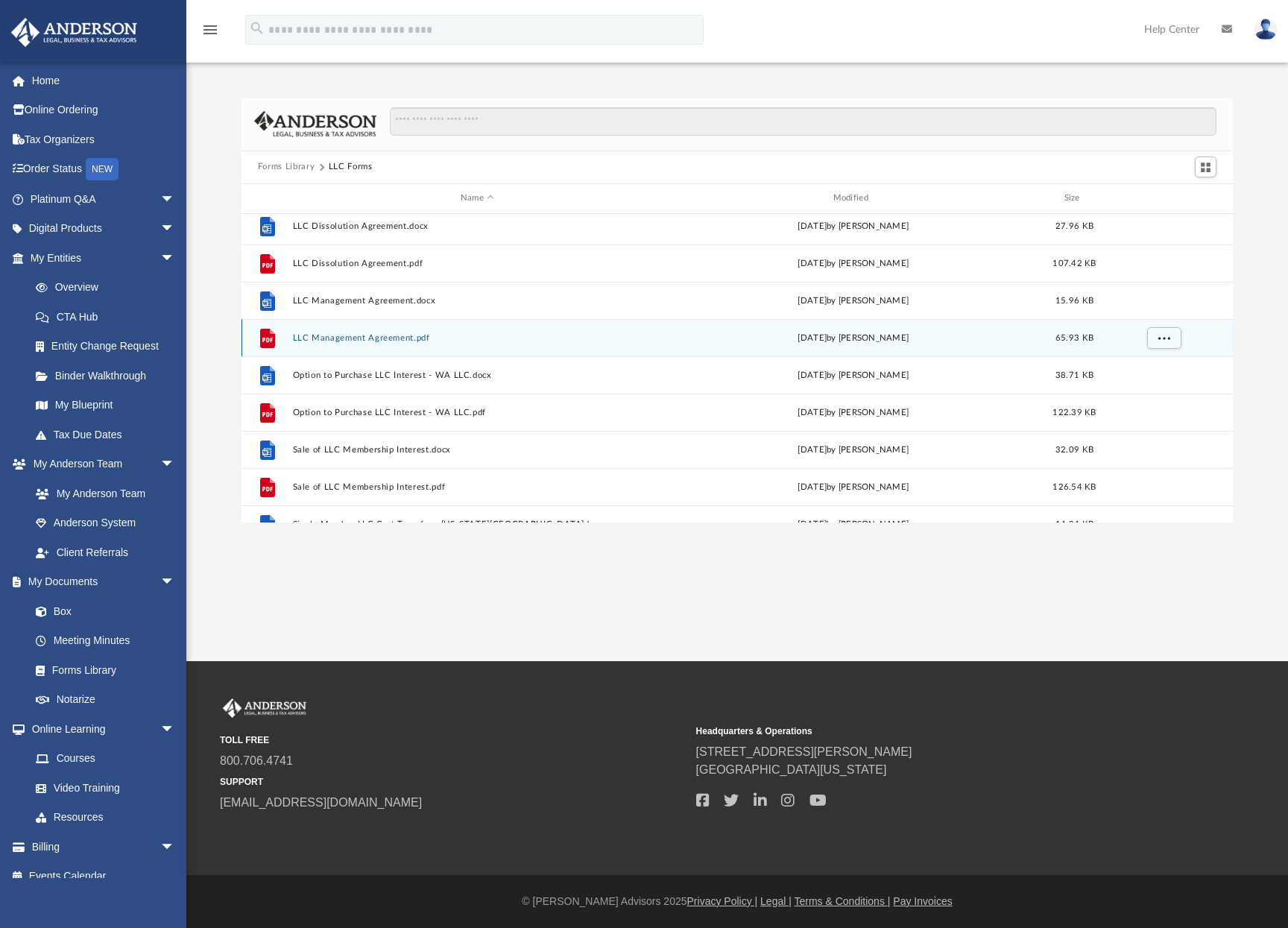
click at [372, 334] on button "LLC Management Agreement.pdf" at bounding box center [476, 338] width 369 height 10
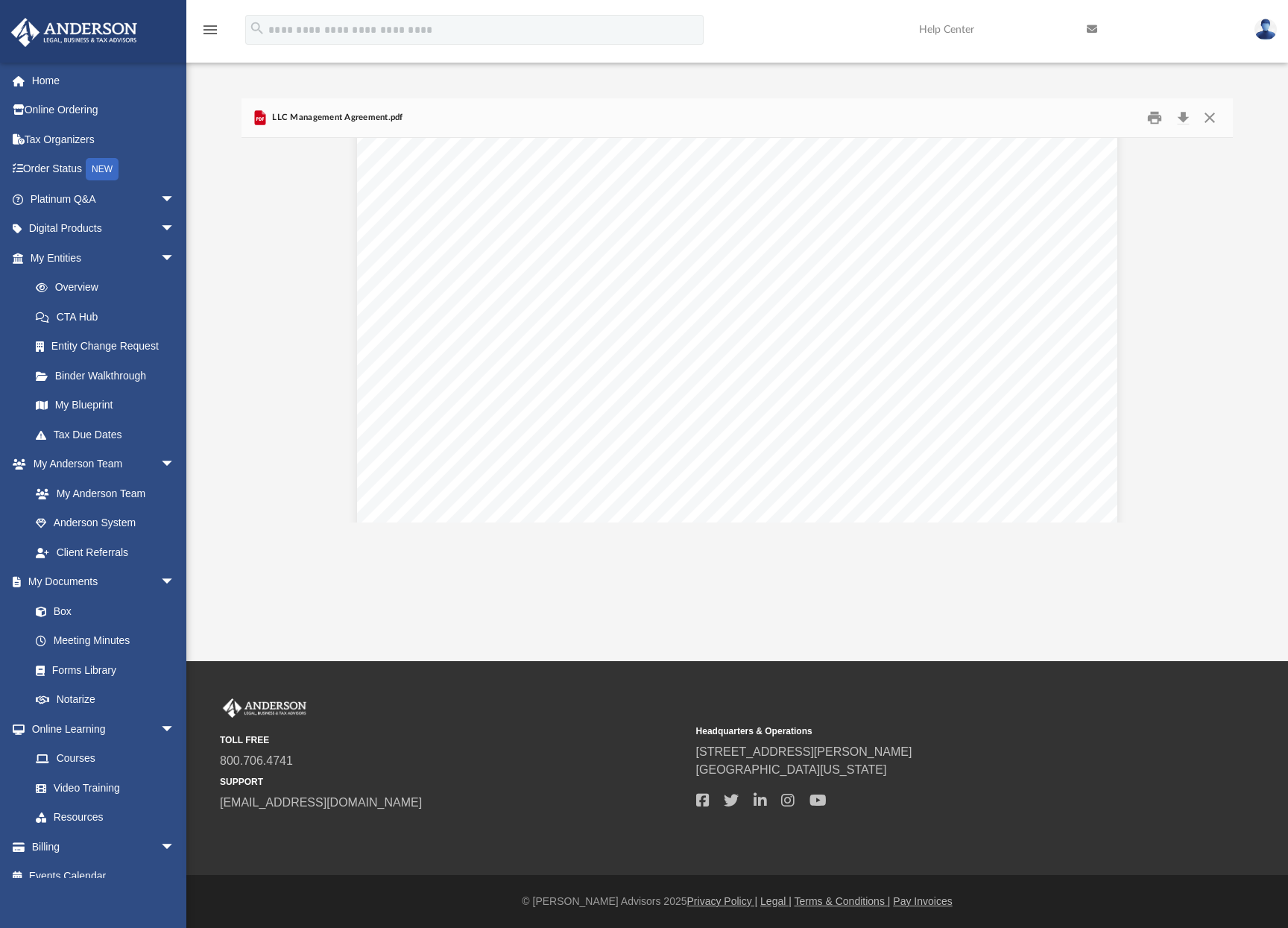
scroll to position [1313, 0]
click at [1181, 113] on button "Download" at bounding box center [1183, 117] width 27 height 23
click at [1222, 332] on button "Preview" at bounding box center [1216, 330] width 33 height 41
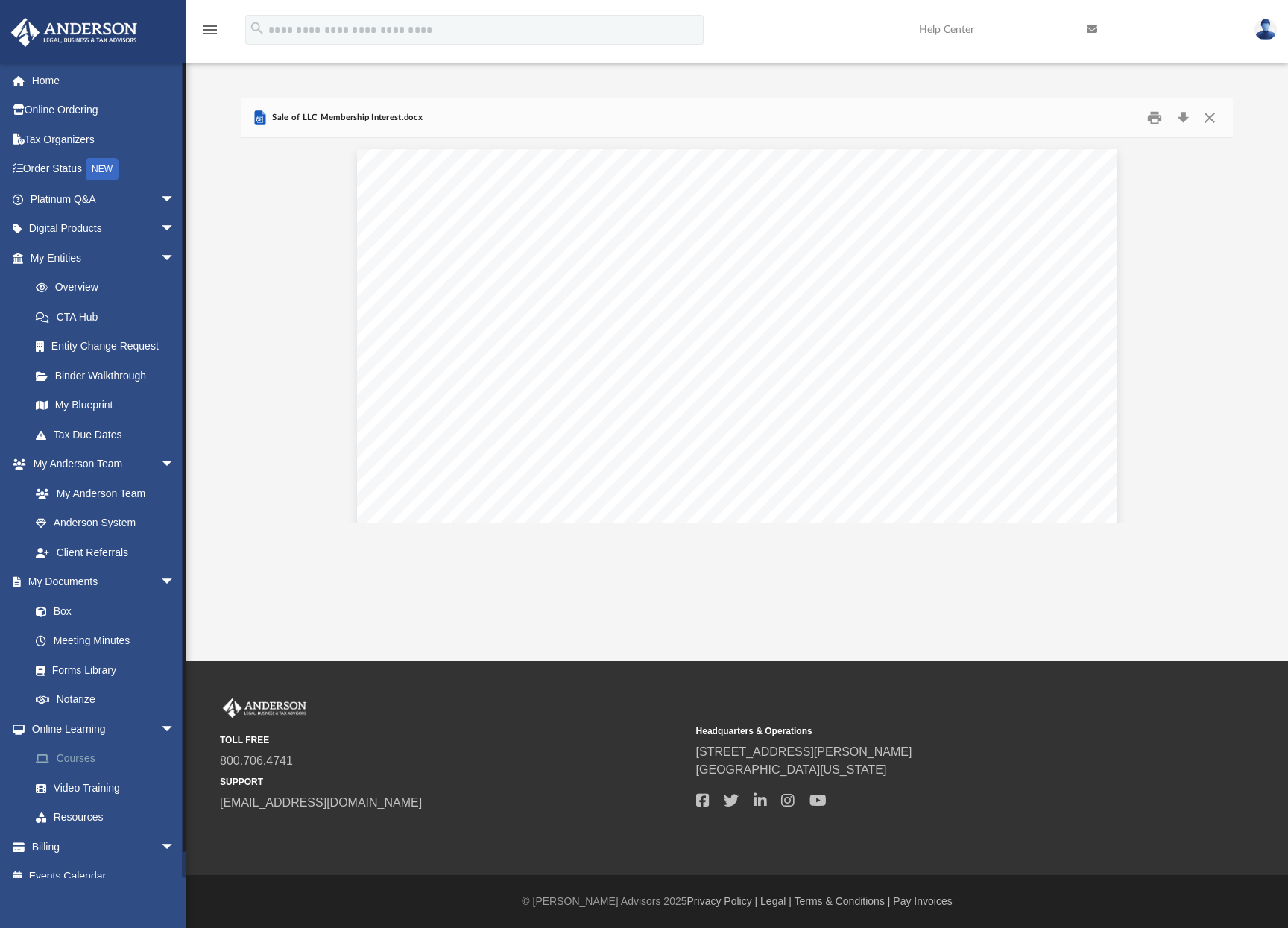
click at [80, 762] on link "Courses" at bounding box center [109, 758] width 176 height 30
